Goal: Information Seeking & Learning: Learn about a topic

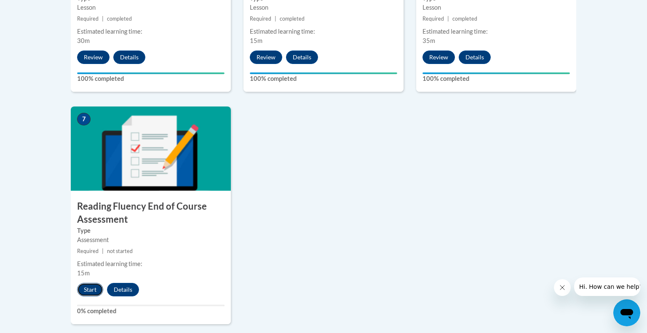
click at [94, 293] on button "Start" at bounding box center [90, 289] width 26 height 13
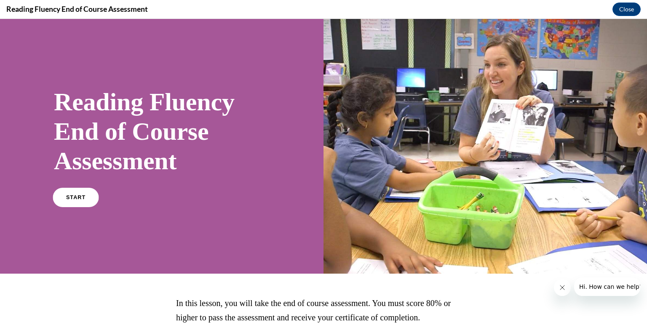
click at [78, 202] on link "START" at bounding box center [76, 197] width 46 height 19
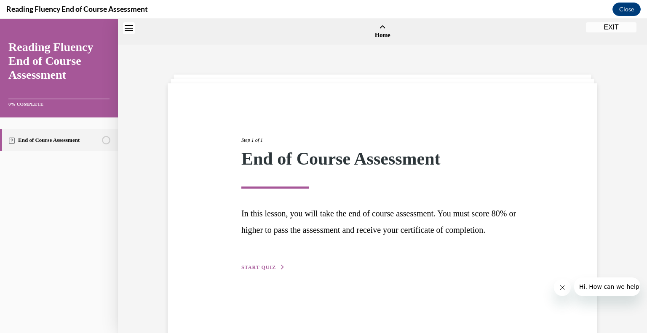
scroll to position [26, 0]
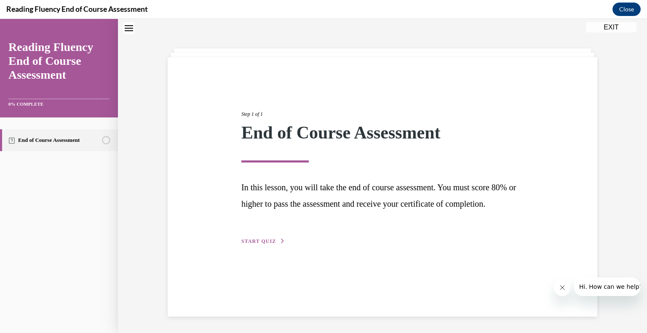
click at [265, 244] on span "START QUIZ" at bounding box center [258, 242] width 35 height 6
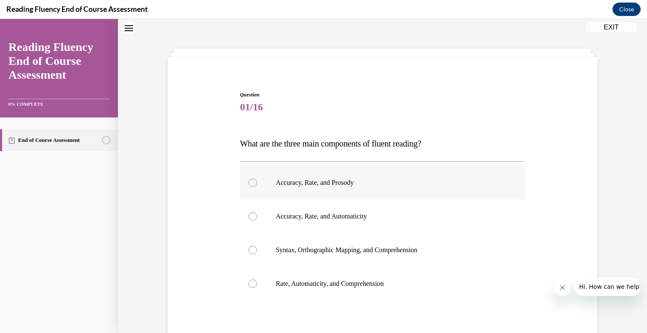
click at [255, 184] on div at bounding box center [253, 183] width 8 height 8
click at [255, 184] on input "Accuracy, Rate, and Prosody" at bounding box center [253, 183] width 8 height 8
radio input "true"
click at [249, 212] on input "Accuracy, Rate, and Automaticity" at bounding box center [253, 216] width 8 height 8
radio input "true"
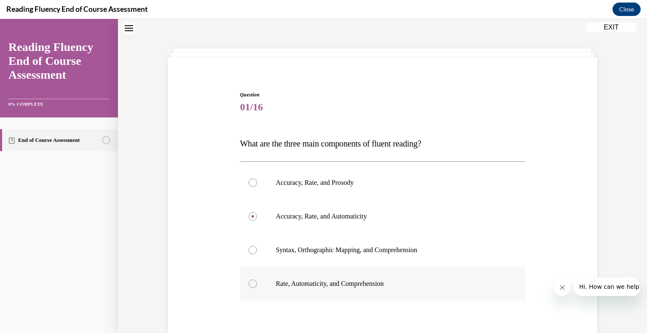
click at [249, 179] on input "Accuracy, Rate, and Prosody" at bounding box center [253, 183] width 8 height 8
radio input "true"
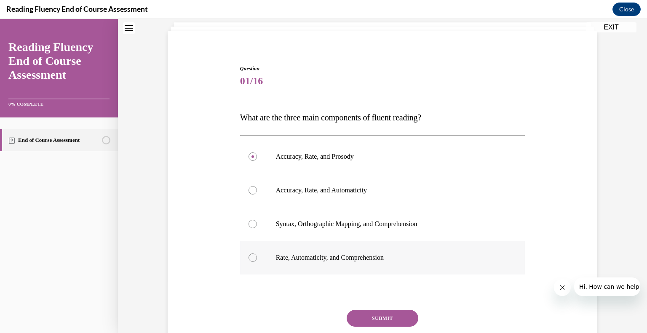
scroll to position [99, 0]
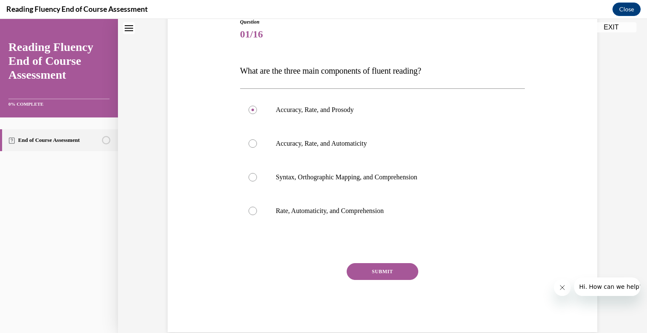
click at [391, 273] on button "SUBMIT" at bounding box center [383, 271] width 72 height 17
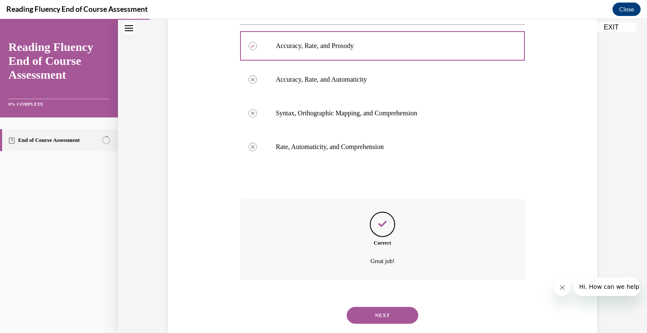
scroll to position [183, 0]
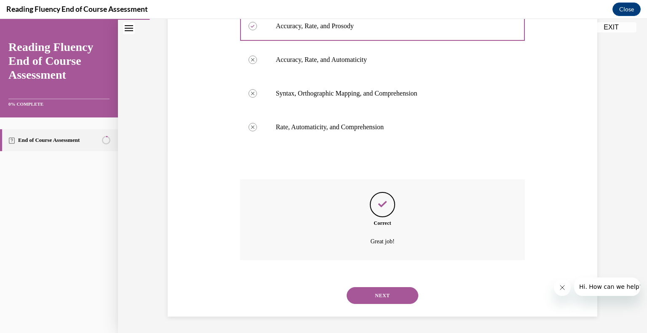
click at [395, 292] on button "NEXT" at bounding box center [383, 295] width 72 height 17
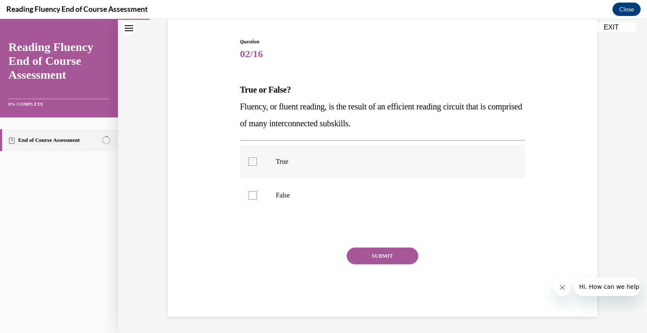
click at [254, 163] on div at bounding box center [253, 162] width 8 height 8
click at [254, 163] on input "True" at bounding box center [253, 162] width 8 height 8
checkbox input "true"
click at [363, 253] on button "SUBMIT" at bounding box center [383, 256] width 72 height 17
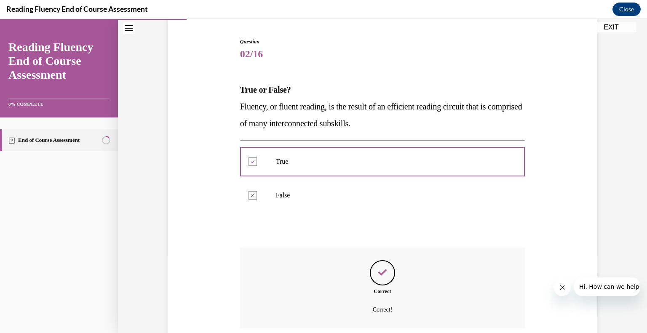
scroll to position [147, 0]
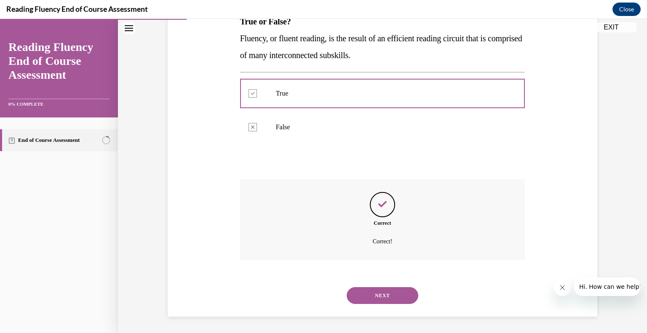
click at [378, 294] on button "NEXT" at bounding box center [383, 295] width 72 height 17
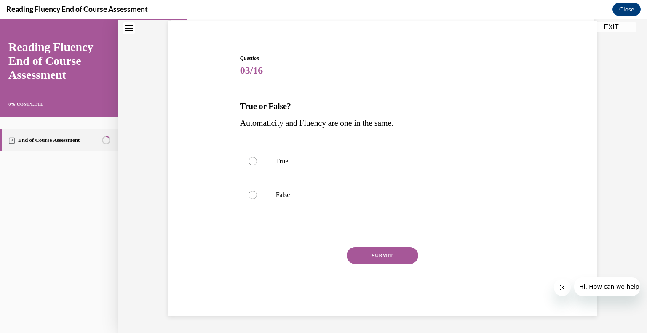
scroll to position [62, 0]
click at [255, 198] on div at bounding box center [253, 195] width 8 height 8
click at [255, 198] on input "False" at bounding box center [253, 195] width 8 height 8
radio input "true"
click at [366, 255] on button "SUBMIT" at bounding box center [383, 256] width 72 height 17
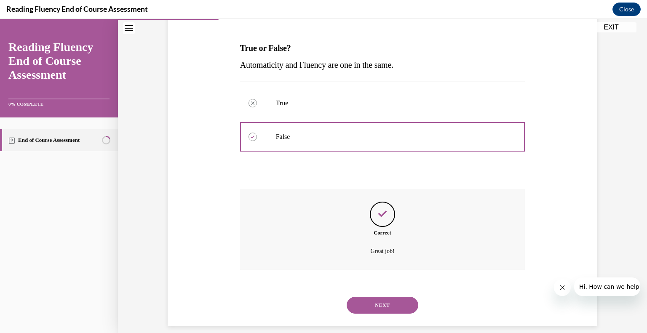
scroll to position [131, 0]
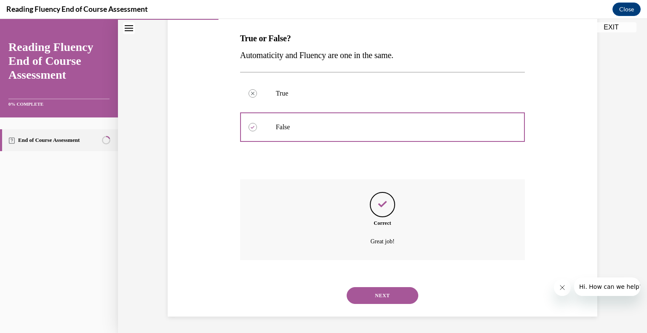
click at [388, 298] on button "NEXT" at bounding box center [383, 295] width 72 height 17
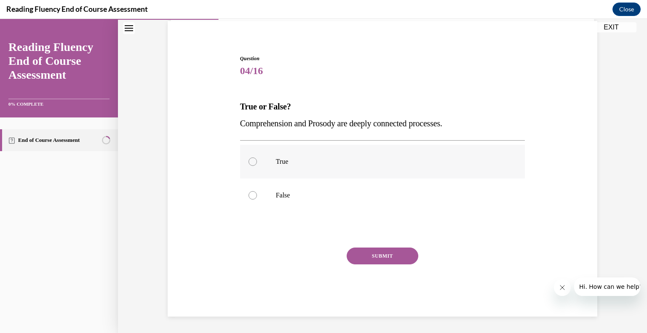
click at [253, 162] on div at bounding box center [253, 162] width 8 height 8
click at [253, 162] on input "True" at bounding box center [253, 162] width 8 height 8
radio input "true"
click at [362, 255] on button "SUBMIT" at bounding box center [383, 256] width 72 height 17
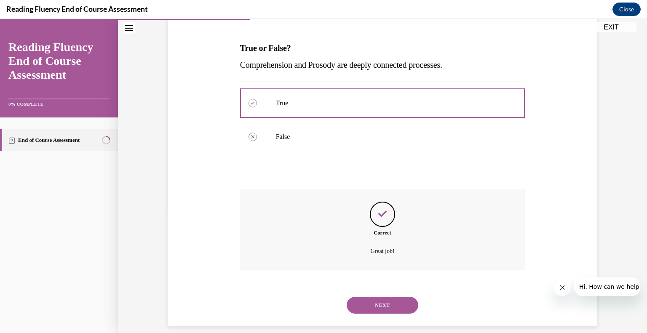
scroll to position [131, 0]
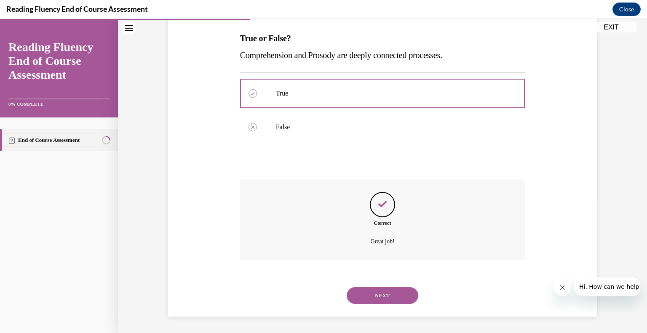
click at [362, 294] on button "NEXT" at bounding box center [383, 295] width 72 height 17
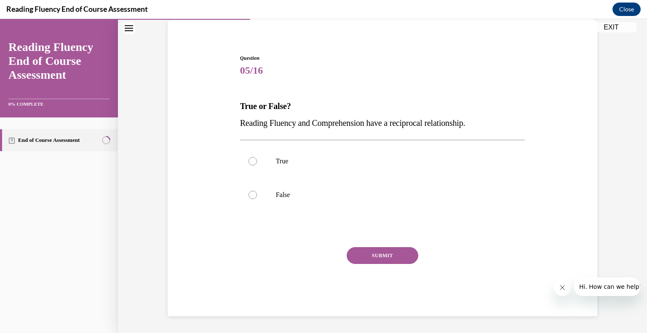
scroll to position [62, 0]
click at [253, 163] on div at bounding box center [253, 162] width 8 height 8
click at [253, 163] on input "True" at bounding box center [253, 162] width 8 height 8
radio input "true"
click at [361, 258] on button "SUBMIT" at bounding box center [383, 256] width 72 height 17
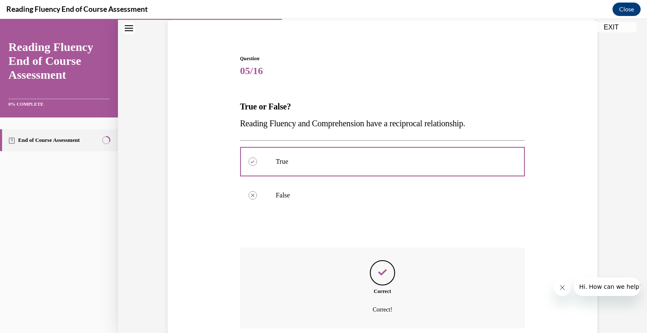
scroll to position [131, 0]
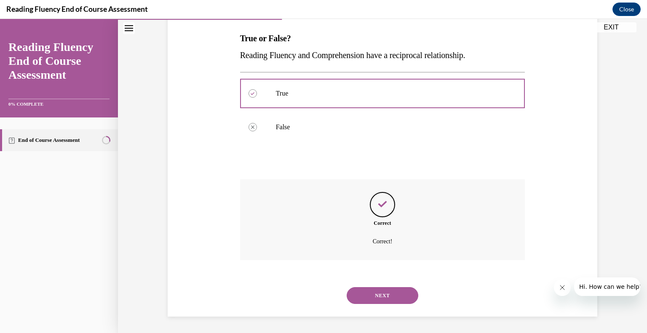
click at [365, 296] on button "NEXT" at bounding box center [383, 295] width 72 height 17
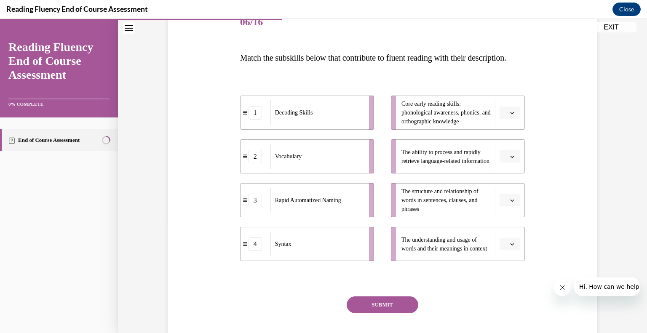
scroll to position [112, 0]
click at [512, 201] on icon "button" at bounding box center [513, 200] width 4 height 2
click at [513, 303] on div "4" at bounding box center [509, 302] width 21 height 17
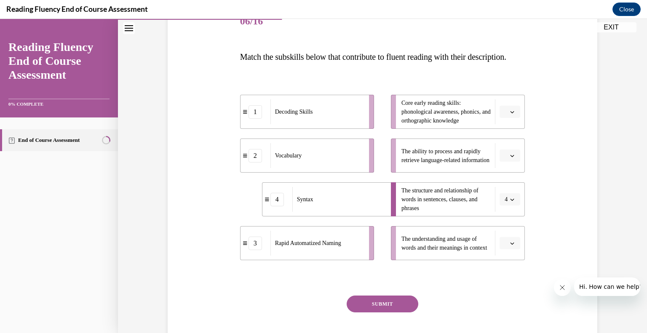
click at [513, 246] on icon "button" at bounding box center [512, 243] width 4 height 4
click at [512, 209] on div "2" at bounding box center [509, 207] width 21 height 17
click at [514, 157] on icon "button" at bounding box center [513, 156] width 4 height 2
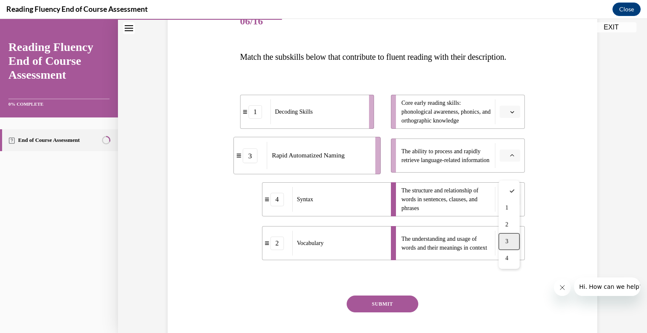
click at [512, 238] on div "3" at bounding box center [509, 241] width 21 height 17
click at [512, 114] on icon "button" at bounding box center [512, 112] width 4 height 4
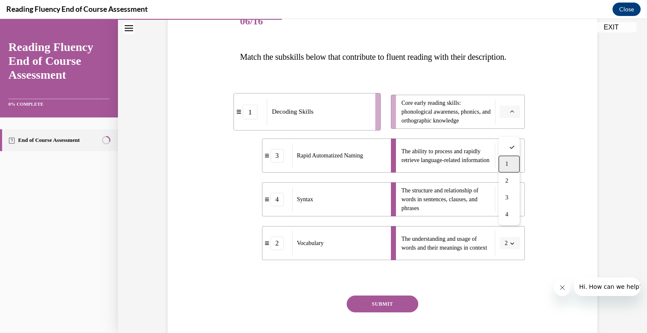
click at [510, 163] on div "1" at bounding box center [509, 164] width 21 height 17
click at [397, 313] on button "SUBMIT" at bounding box center [383, 304] width 72 height 17
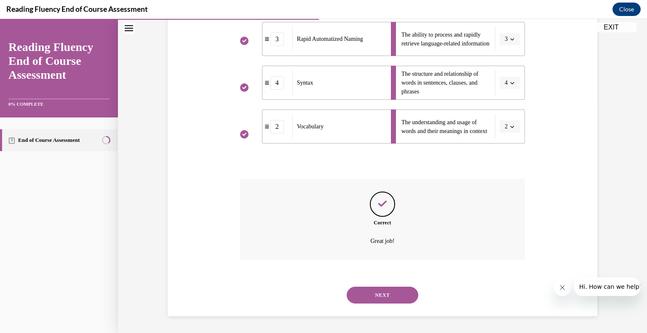
scroll to position [245, 0]
click at [391, 299] on button "NEXT" at bounding box center [383, 295] width 72 height 17
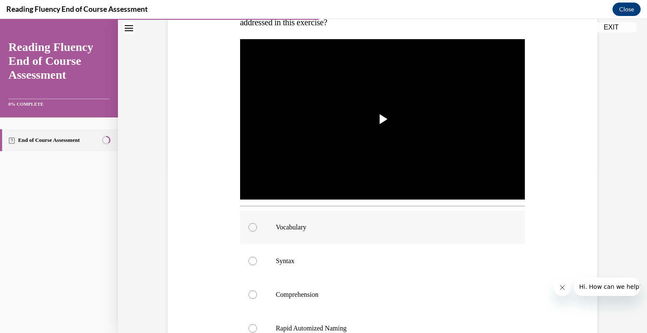
scroll to position [160, 0]
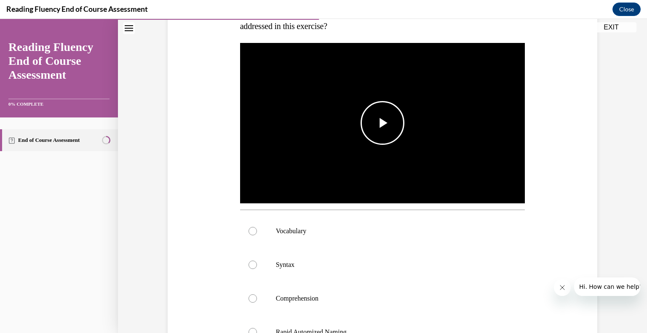
click at [383, 123] on span "Video player" at bounding box center [383, 123] width 0 height 0
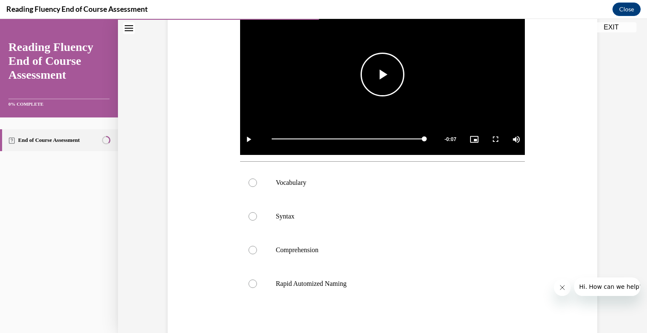
scroll to position [210, 0]
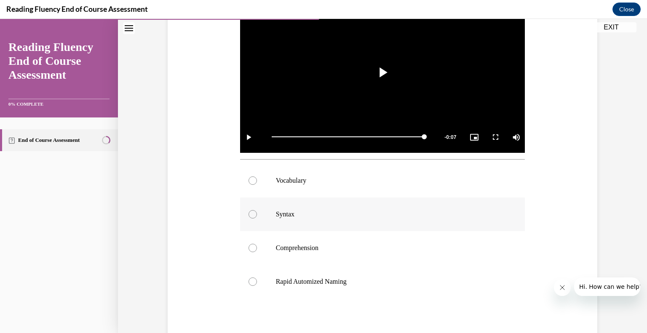
click at [253, 215] on div at bounding box center [253, 214] width 8 height 8
click at [253, 215] on input "Syntax" at bounding box center [253, 214] width 8 height 8
radio input "true"
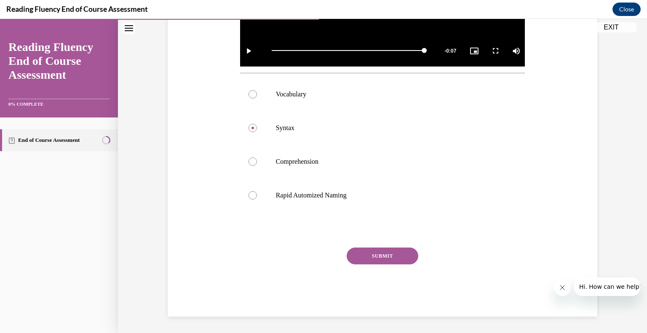
click at [368, 254] on button "SUBMIT" at bounding box center [383, 256] width 72 height 17
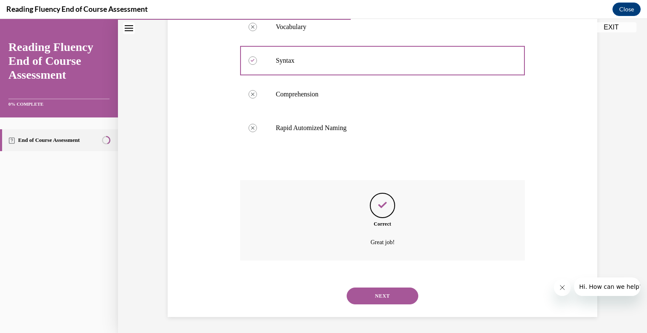
scroll to position [365, 0]
click at [384, 295] on button "NEXT" at bounding box center [383, 295] width 72 height 17
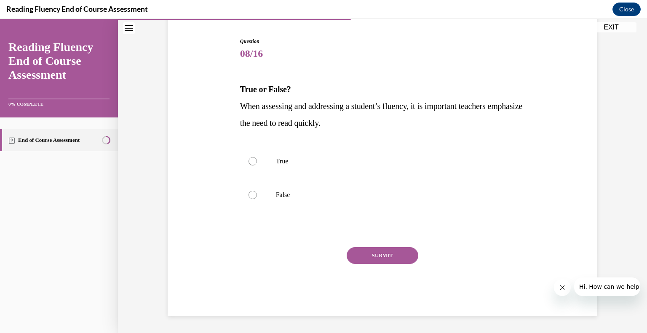
scroll to position [79, 0]
click at [253, 196] on div at bounding box center [253, 195] width 8 height 8
click at [253, 196] on input "False" at bounding box center [253, 195] width 8 height 8
radio input "true"
click at [377, 255] on button "SUBMIT" at bounding box center [383, 256] width 72 height 17
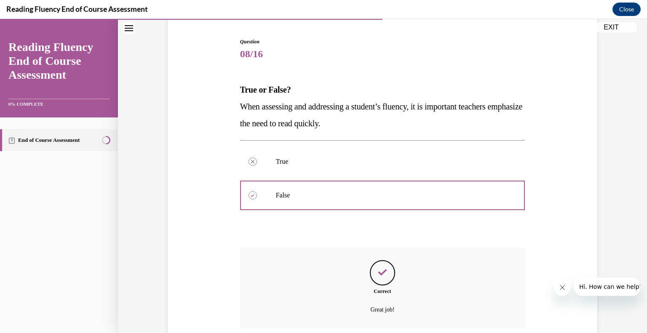
scroll to position [147, 0]
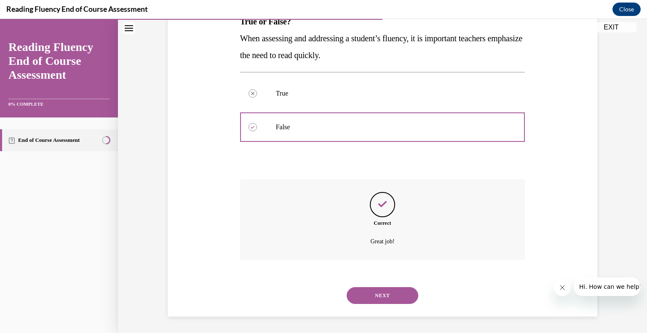
click at [378, 296] on button "NEXT" at bounding box center [383, 295] width 72 height 17
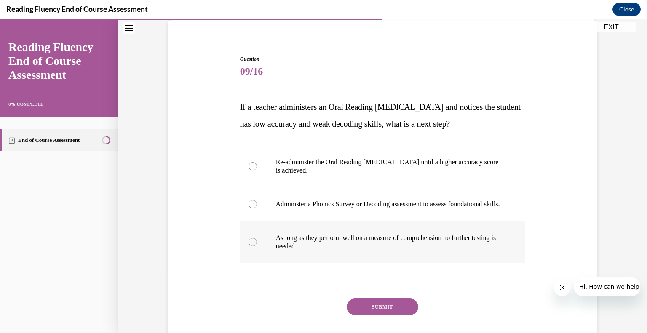
scroll to position [92, 0]
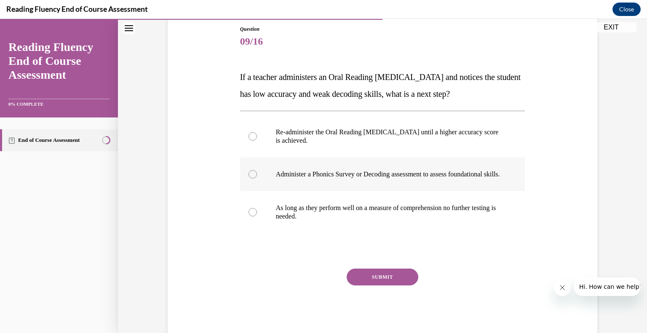
click at [255, 179] on div at bounding box center [253, 174] width 8 height 8
click at [255, 179] on input "Administer a Phonics Survey or Decoding assessment to assess foundational skill…" at bounding box center [253, 174] width 8 height 8
radio input "true"
click at [367, 285] on button "SUBMIT" at bounding box center [383, 277] width 72 height 17
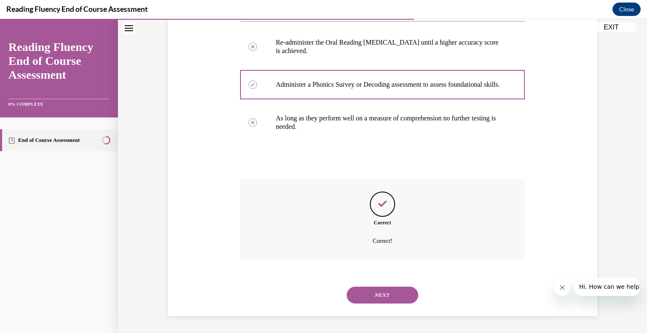
scroll to position [190, 0]
click at [383, 293] on button "NEXT" at bounding box center [383, 295] width 72 height 17
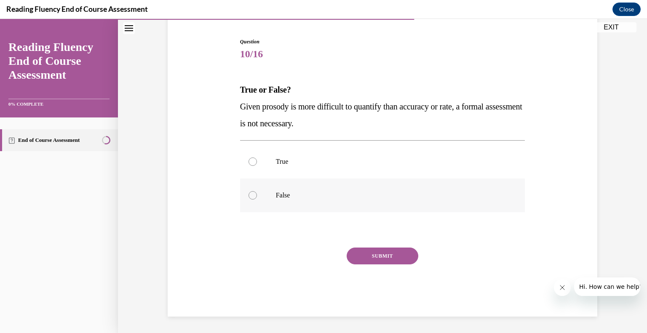
click at [252, 196] on div at bounding box center [253, 195] width 8 height 8
click at [252, 196] on input "False" at bounding box center [253, 195] width 8 height 8
radio input "true"
click at [371, 259] on button "SUBMIT" at bounding box center [383, 256] width 72 height 17
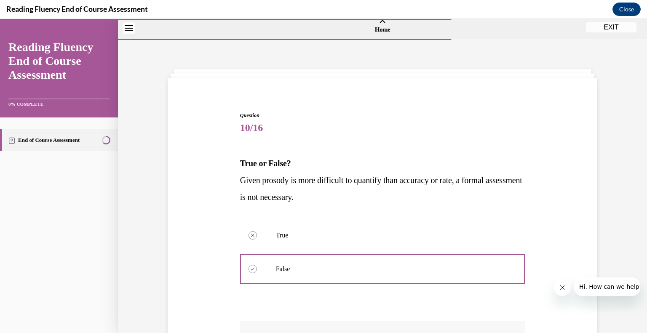
scroll to position [3, 0]
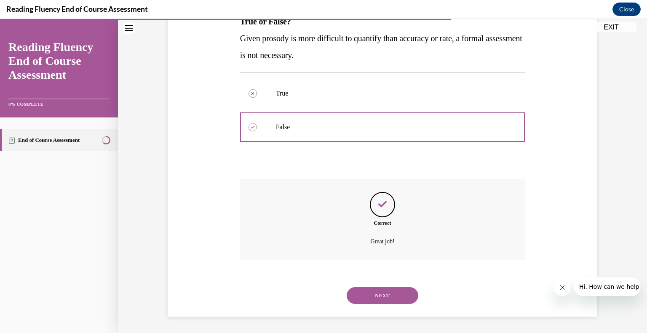
click at [386, 297] on button "NEXT" at bounding box center [383, 295] width 72 height 17
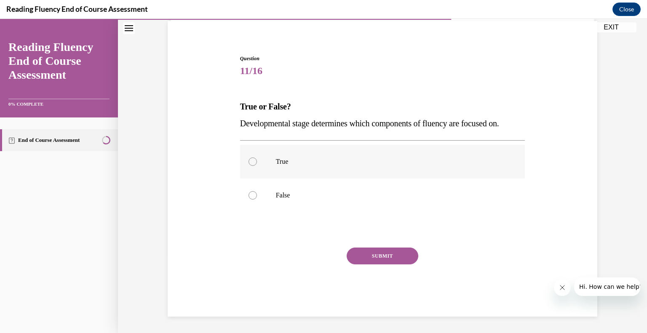
click at [256, 161] on div at bounding box center [253, 162] width 8 height 8
click at [256, 161] on input "True" at bounding box center [253, 162] width 8 height 8
radio input "true"
click at [365, 256] on button "SUBMIT" at bounding box center [383, 256] width 72 height 17
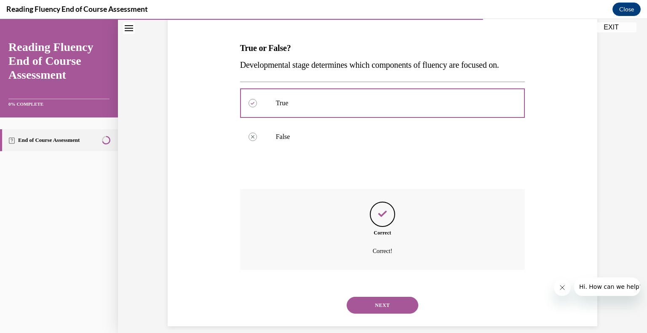
scroll to position [131, 0]
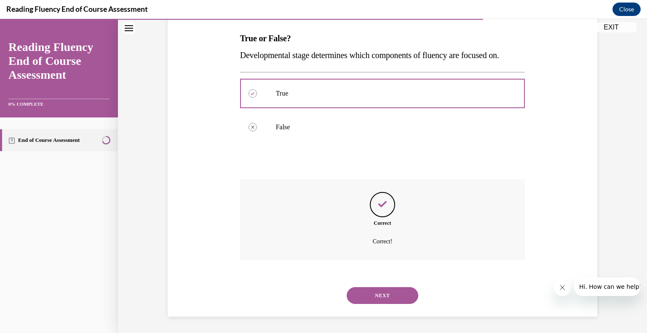
click at [370, 295] on button "NEXT" at bounding box center [383, 295] width 72 height 17
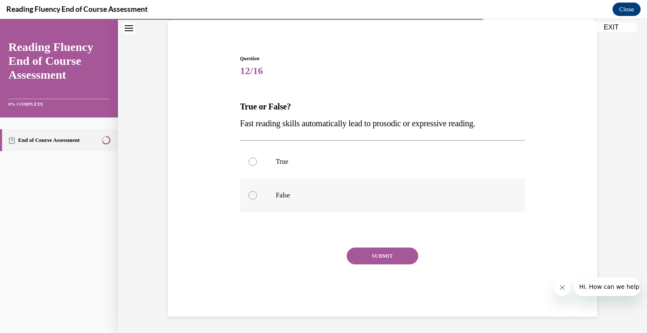
click at [253, 195] on div at bounding box center [253, 195] width 8 height 8
click at [253, 195] on input "False" at bounding box center [253, 195] width 8 height 8
radio input "true"
click at [362, 255] on button "SUBMIT" at bounding box center [383, 256] width 72 height 17
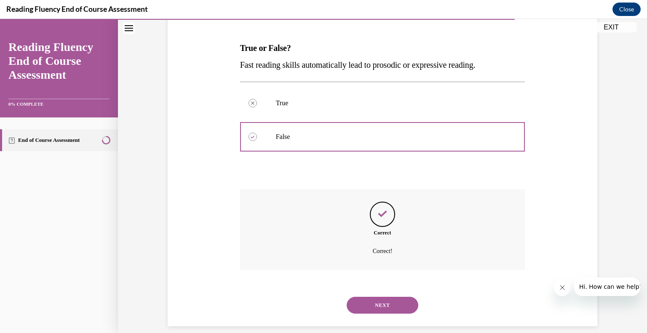
scroll to position [131, 0]
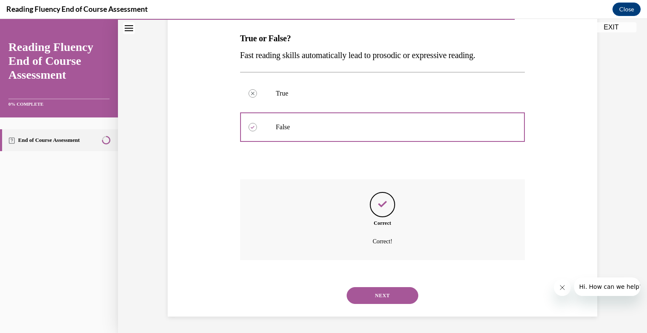
click at [366, 297] on button "NEXT" at bounding box center [383, 295] width 72 height 17
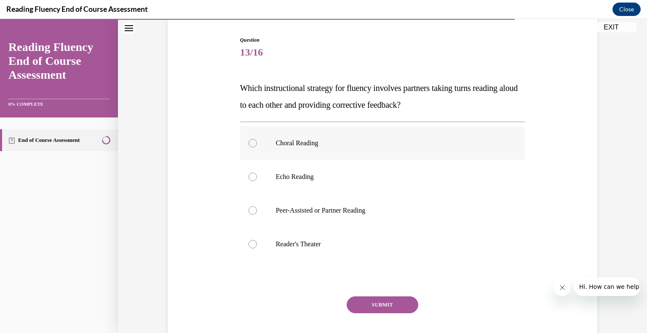
scroll to position [83, 0]
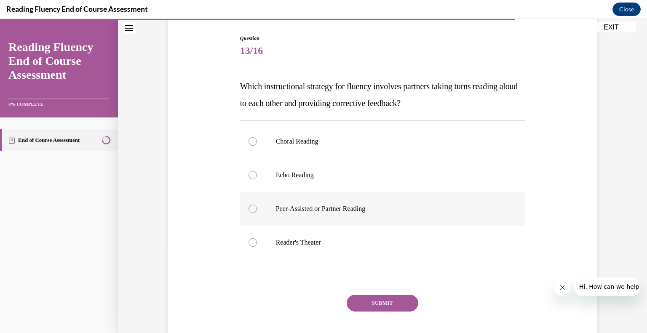
click at [254, 209] on div at bounding box center [253, 209] width 8 height 8
click at [254, 209] on input "Peer-Assisted or Partner Reading" at bounding box center [253, 209] width 8 height 8
radio input "true"
click at [363, 300] on button "SUBMIT" at bounding box center [383, 303] width 72 height 17
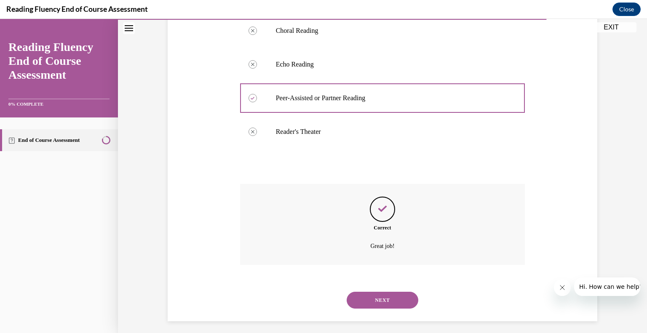
scroll to position [198, 0]
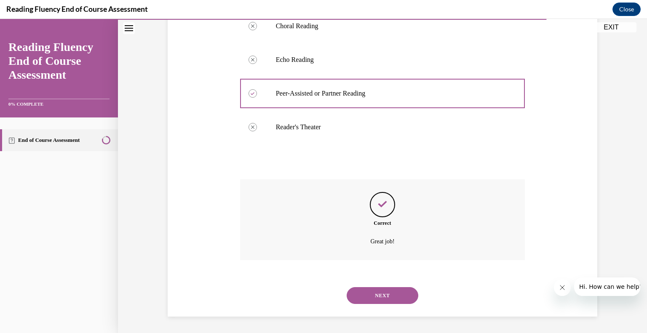
click at [372, 297] on button "NEXT" at bounding box center [383, 295] width 72 height 17
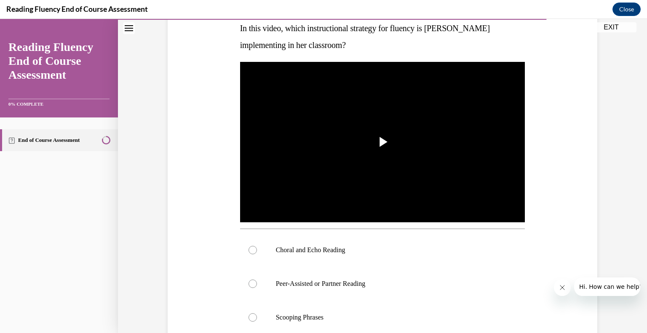
scroll to position [130, 0]
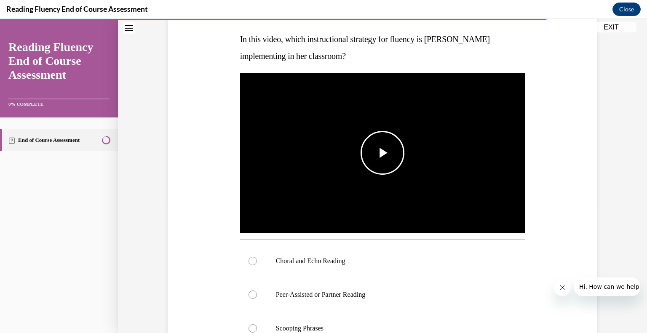
click at [383, 153] on span "Video player" at bounding box center [383, 153] width 0 height 0
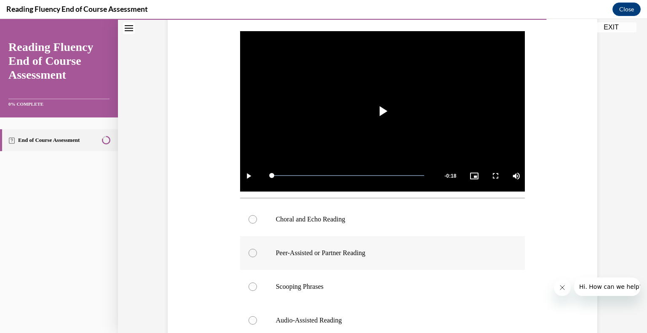
scroll to position [185, 0]
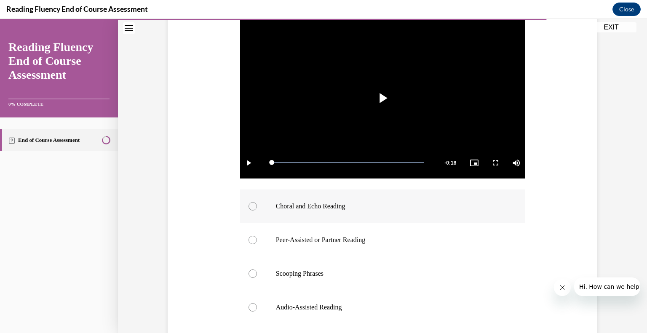
click at [251, 206] on div at bounding box center [253, 206] width 8 height 8
click at [251, 206] on input "Choral and Echo Reading" at bounding box center [253, 206] width 8 height 8
radio input "true"
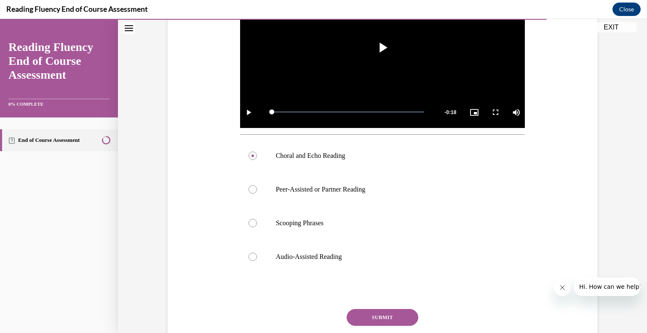
scroll to position [297, 0]
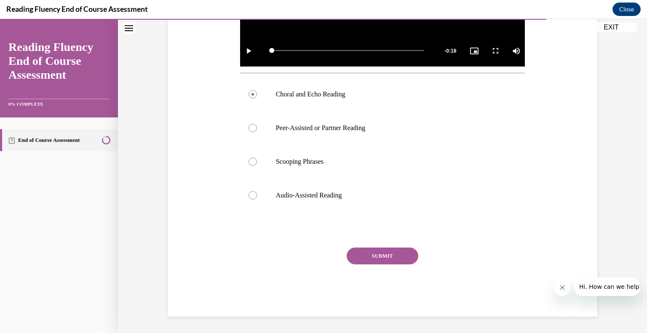
click at [365, 255] on button "SUBMIT" at bounding box center [383, 256] width 72 height 17
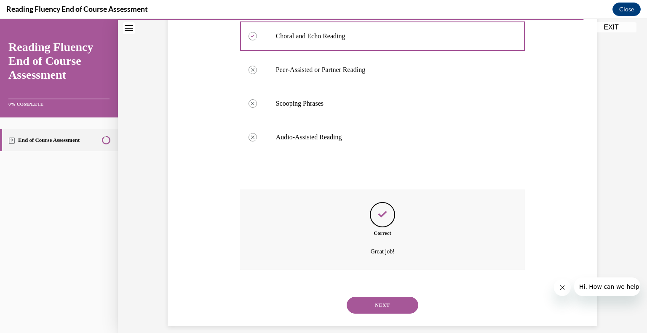
scroll to position [365, 0]
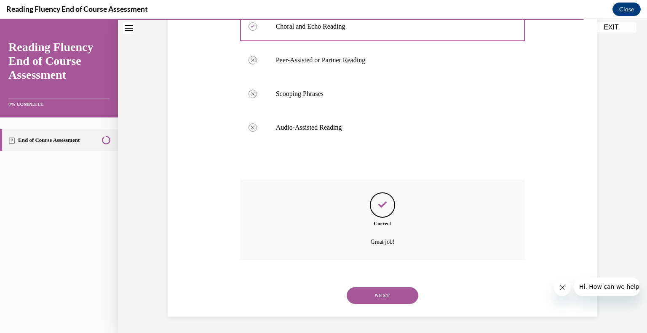
click at [368, 291] on button "NEXT" at bounding box center [383, 295] width 72 height 17
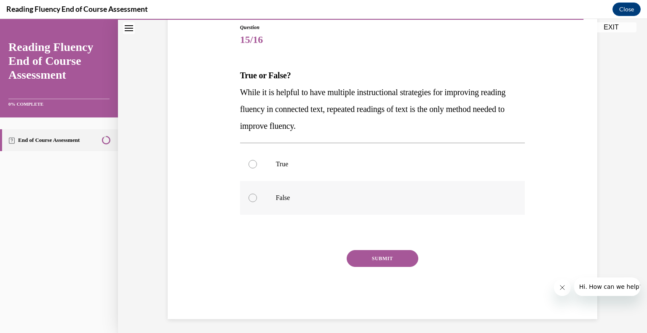
click at [254, 198] on div at bounding box center [253, 198] width 8 height 8
click at [254, 198] on input "False" at bounding box center [253, 198] width 8 height 8
radio input "true"
click at [378, 262] on button "SUBMIT" at bounding box center [383, 258] width 72 height 17
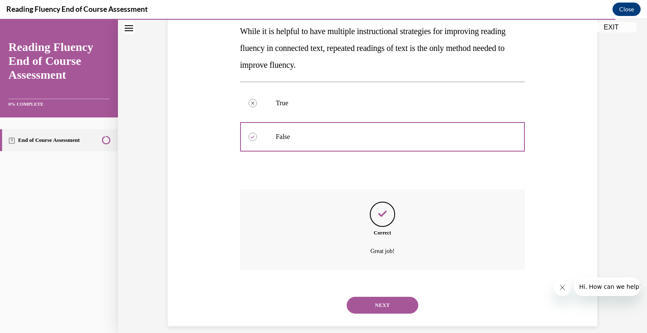
scroll to position [164, 0]
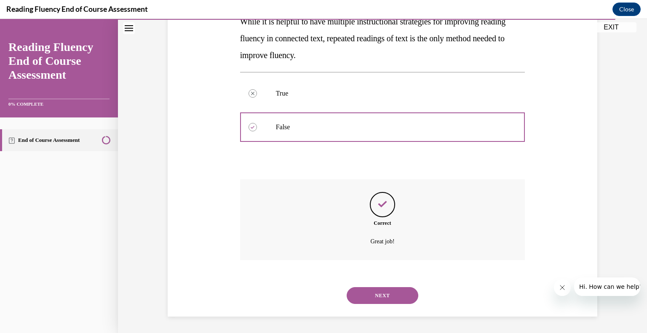
click at [388, 295] on button "NEXT" at bounding box center [383, 295] width 72 height 17
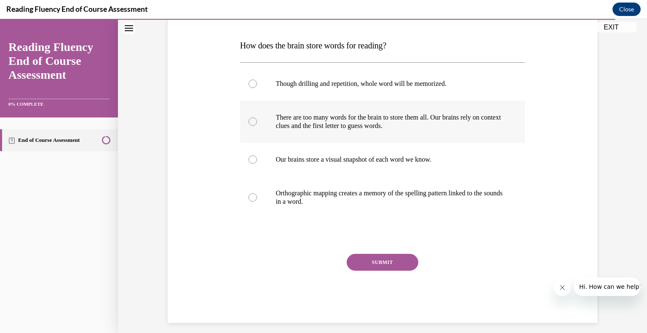
scroll to position [130, 0]
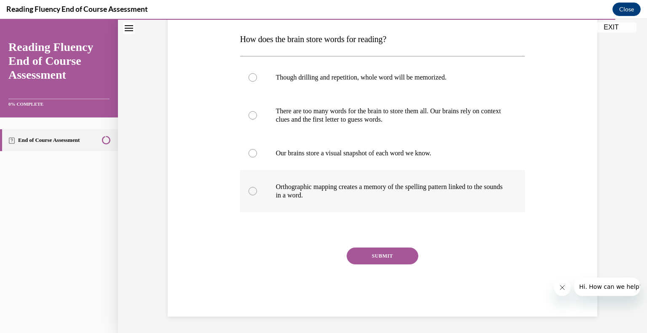
click at [254, 190] on div at bounding box center [253, 191] width 8 height 8
click at [254, 190] on input "Orthographic mapping creates a memory of the spelling pattern linked to the sou…" at bounding box center [253, 191] width 8 height 8
radio input "true"
click at [369, 260] on button "SUBMIT" at bounding box center [383, 256] width 72 height 17
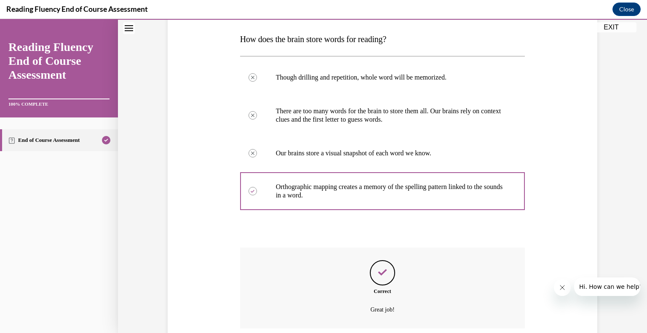
scroll to position [198, 0]
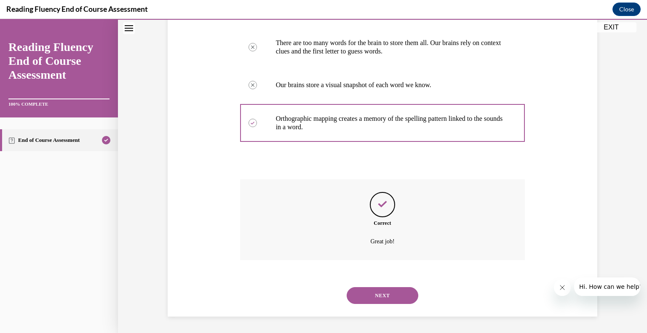
click at [361, 294] on button "NEXT" at bounding box center [383, 295] width 72 height 17
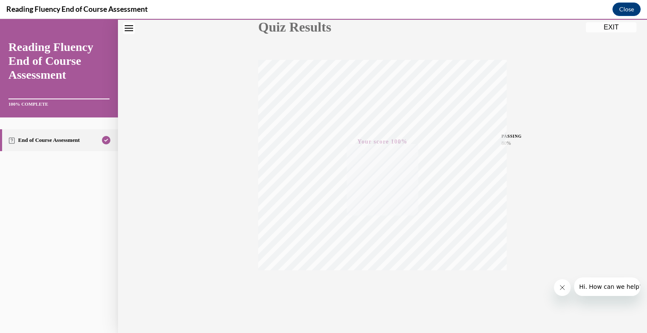
scroll to position [117, 0]
click at [611, 29] on button "EXIT" at bounding box center [611, 27] width 51 height 10
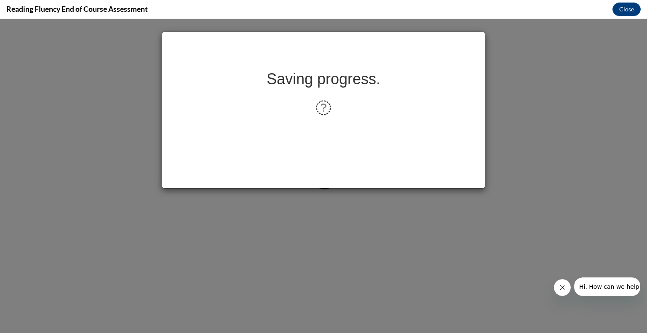
scroll to position [0, 0]
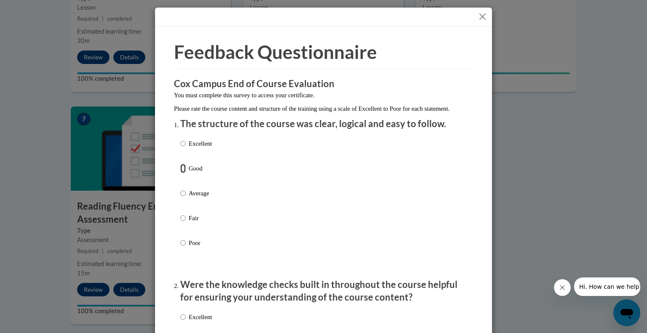
click at [183, 173] on input "Good" at bounding box center [182, 168] width 5 height 9
radio input "true"
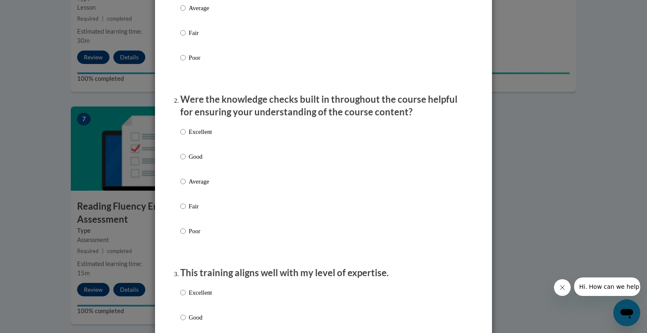
scroll to position [204, 0]
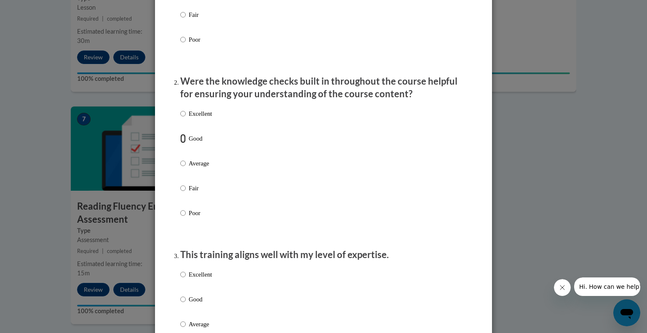
click at [182, 143] on input "Good" at bounding box center [182, 138] width 5 height 9
radio input "true"
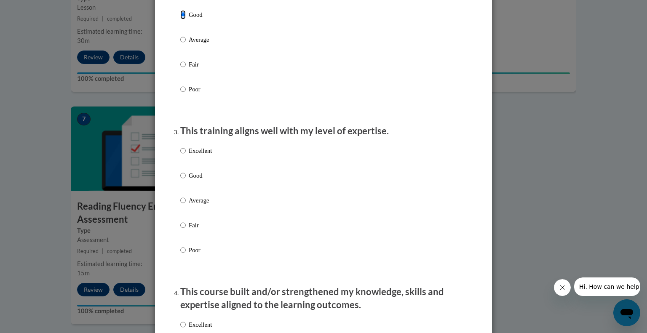
scroll to position [328, 0]
click at [182, 180] on input "Good" at bounding box center [182, 175] width 5 height 9
radio input "true"
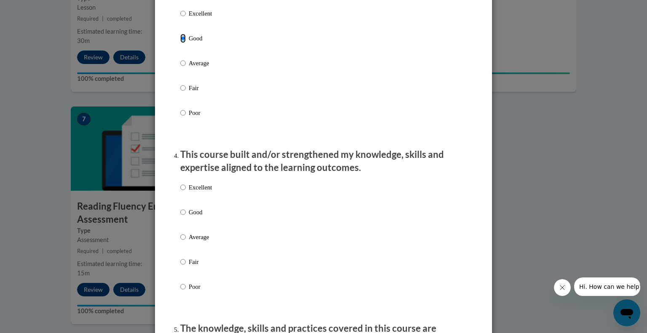
scroll to position [528, 0]
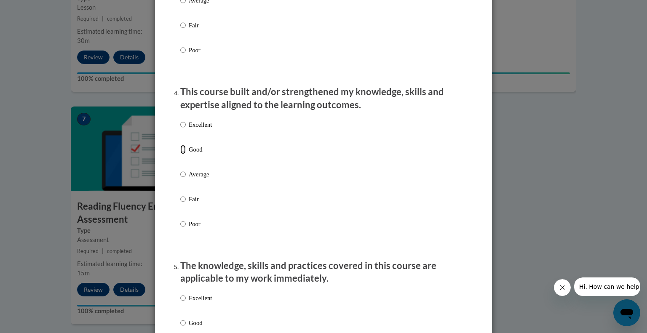
click at [183, 154] on input "Good" at bounding box center [182, 149] width 5 height 9
radio input "true"
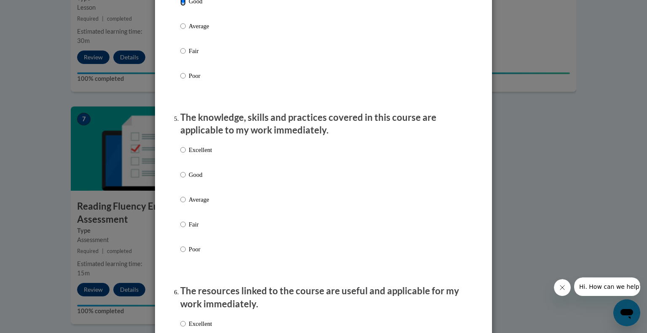
scroll to position [684, 0]
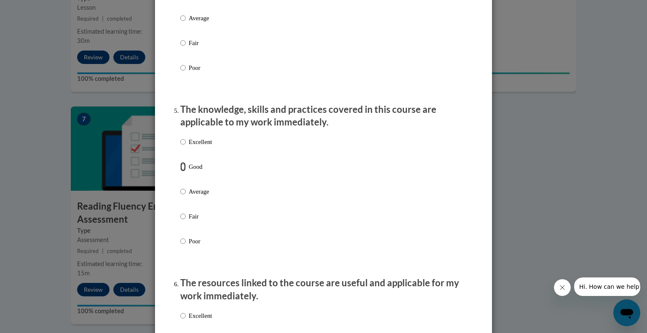
click at [183, 172] on input "Good" at bounding box center [182, 166] width 5 height 9
radio input "true"
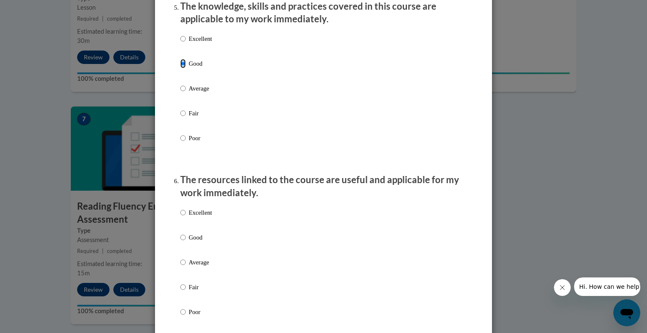
scroll to position [863, 0]
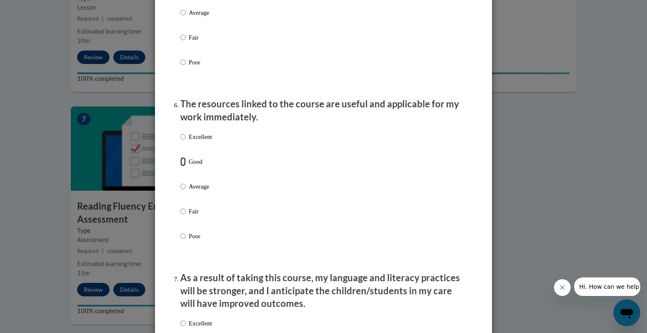
click at [183, 166] on input "Good" at bounding box center [182, 161] width 5 height 9
radio input "true"
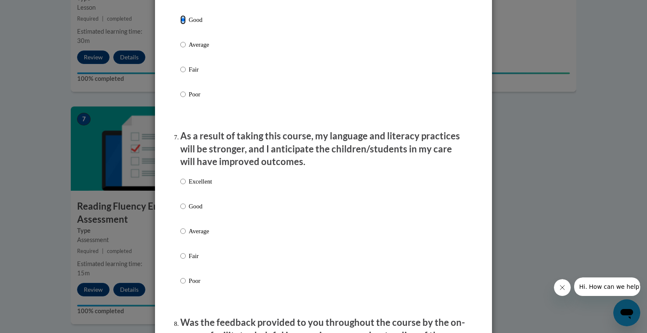
scroll to position [1005, 0]
click at [184, 211] on input "Good" at bounding box center [182, 205] width 5 height 9
radio input "true"
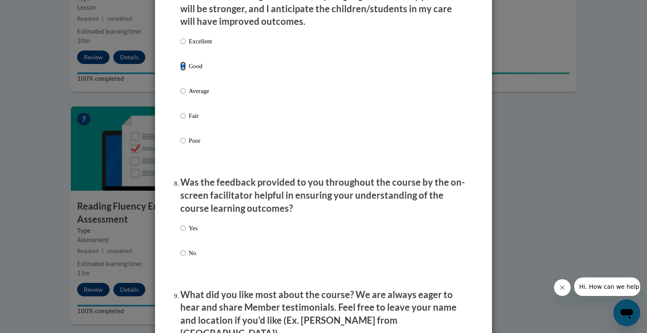
scroll to position [1208, 0]
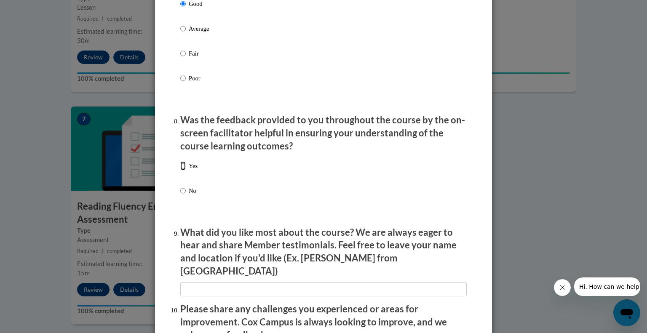
click at [183, 171] on input "Yes" at bounding box center [182, 165] width 5 height 9
radio input "true"
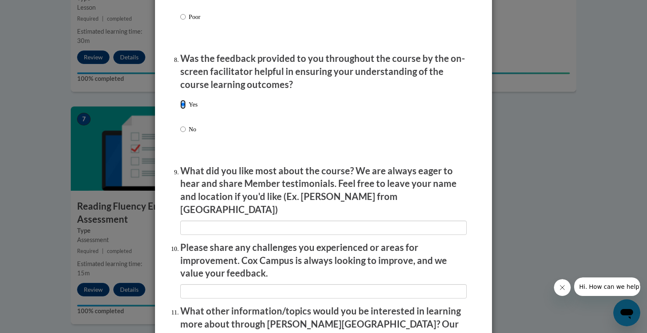
scroll to position [1281, 0]
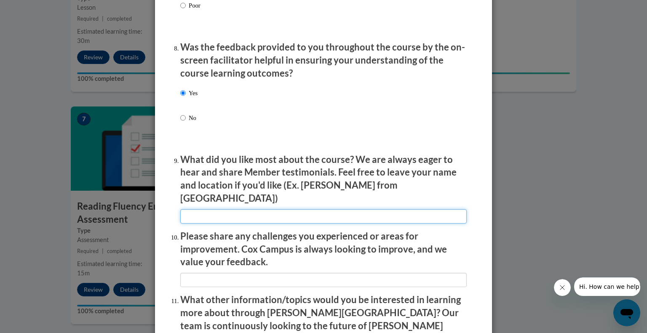
click at [191, 212] on input "textbox" at bounding box center [323, 216] width 287 height 14
type input "tips for working hands on with students"
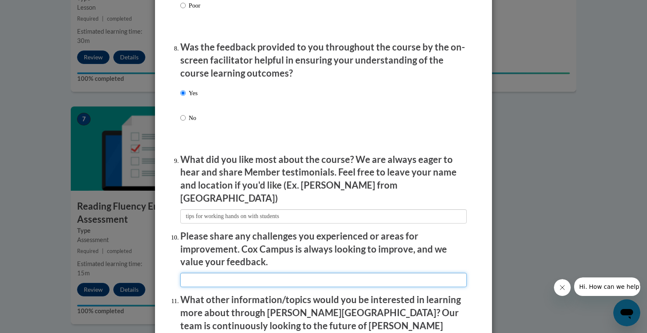
click at [209, 277] on input "textbox" at bounding box center [323, 280] width 287 height 14
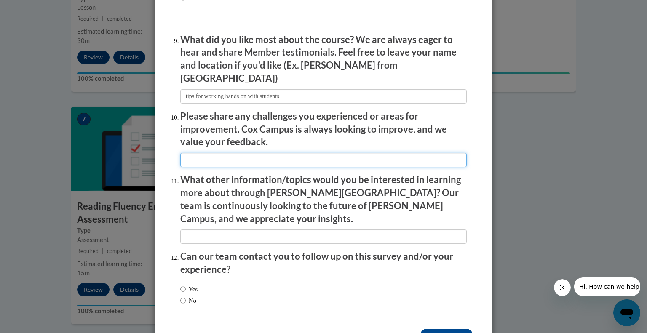
scroll to position [1421, 0]
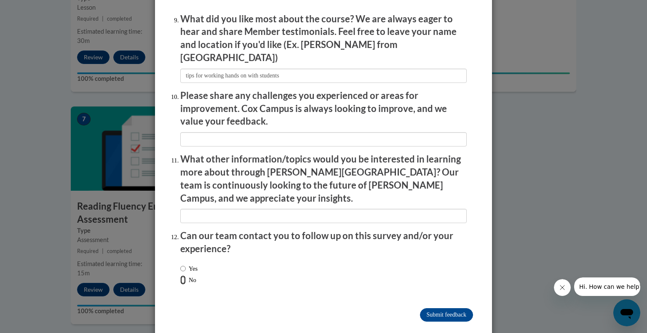
click at [184, 276] on input "No" at bounding box center [182, 280] width 5 height 9
radio input "true"
click at [430, 308] on input "Submit feedback" at bounding box center [446, 314] width 53 height 13
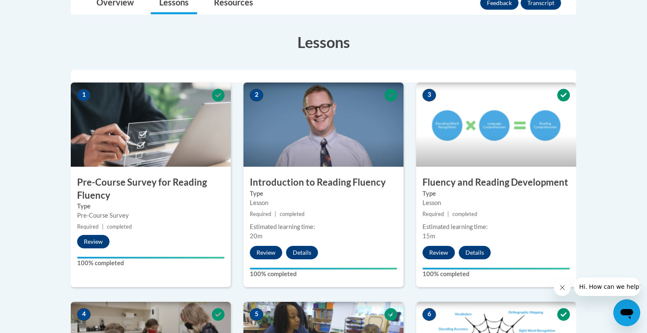
scroll to position [45, 0]
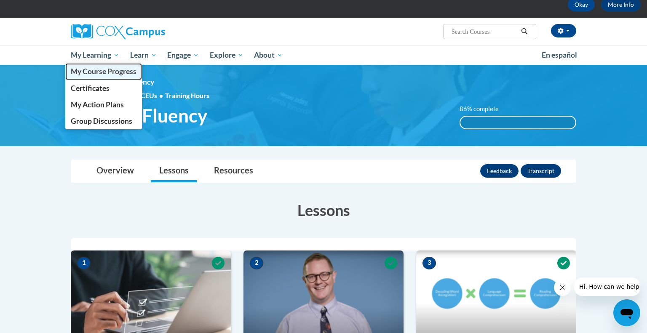
click at [116, 72] on span "My Course Progress" at bounding box center [104, 71] width 66 height 9
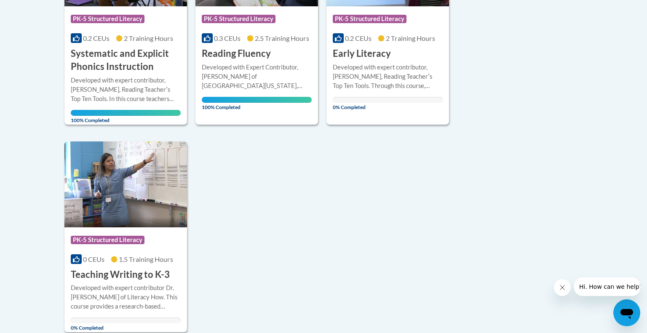
scroll to position [250, 0]
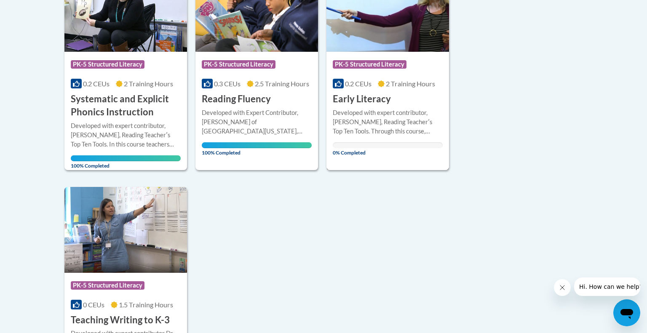
click at [374, 115] on div "Developed with expert contributor, Dr. Deborah Glaser, Reading Teacherʹs Top Te…" at bounding box center [388, 122] width 110 height 28
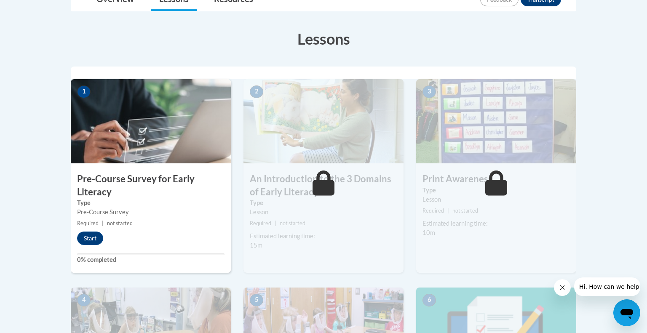
scroll to position [228, 0]
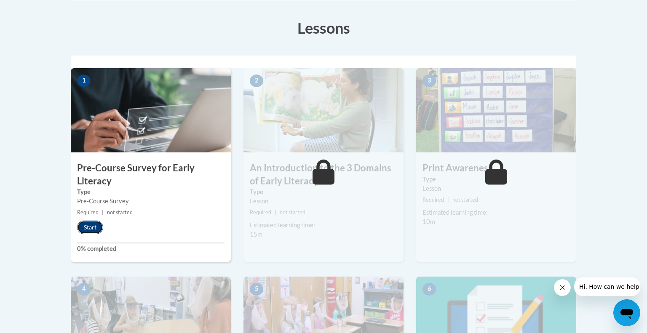
click at [84, 225] on button "Start" at bounding box center [90, 227] width 26 height 13
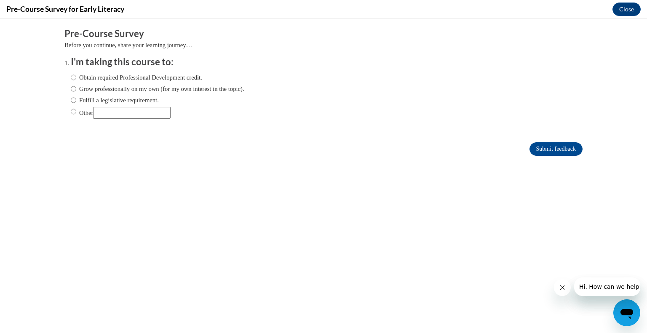
scroll to position [0, 0]
click at [74, 78] on input "Obtain required Professional Development credit." at bounding box center [73, 77] width 5 height 9
radio input "true"
click at [538, 152] on input "Submit feedback" at bounding box center [556, 148] width 53 height 13
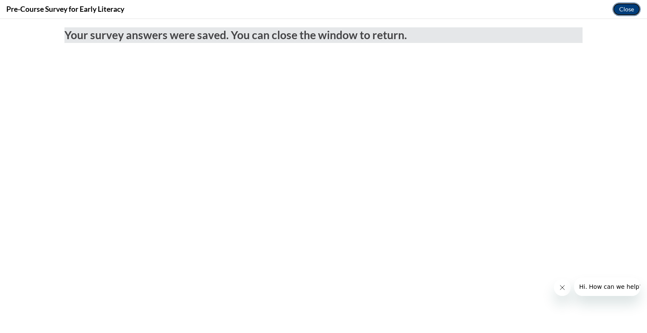
click at [632, 10] on button "Close" at bounding box center [627, 9] width 28 height 13
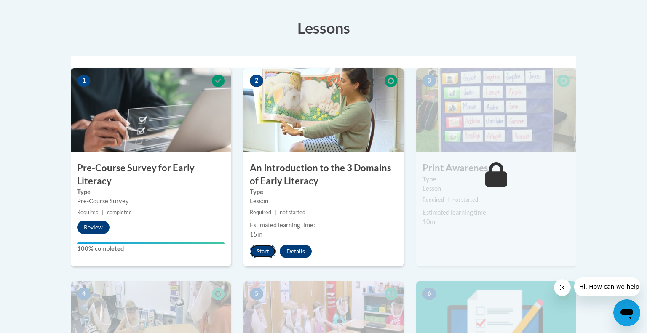
click at [266, 249] on button "Start" at bounding box center [263, 251] width 26 height 13
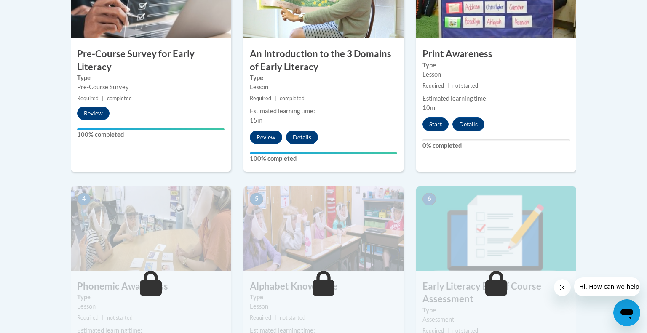
scroll to position [330, 0]
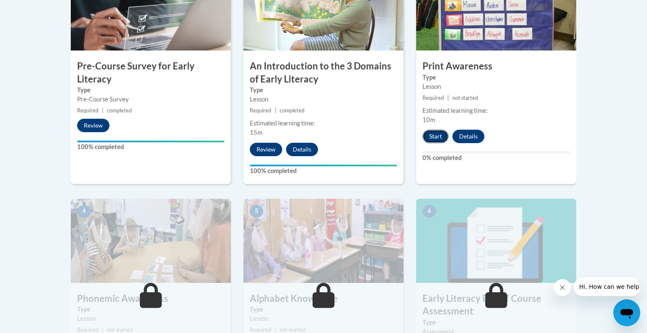
click at [432, 140] on button "Start" at bounding box center [436, 136] width 26 height 13
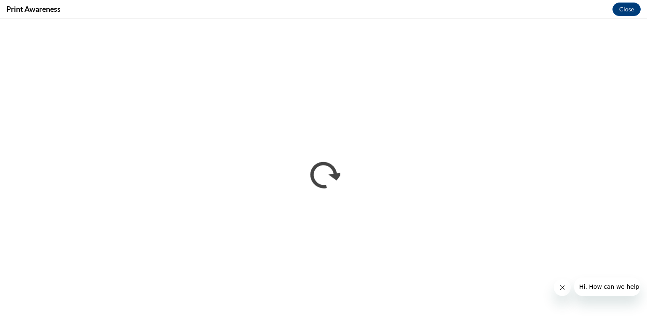
scroll to position [0, 0]
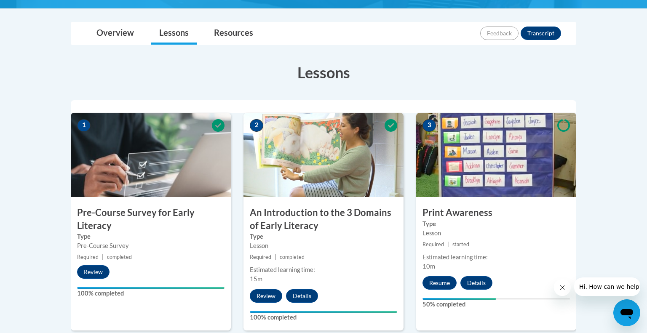
scroll to position [51, 0]
